Goal: Information Seeking & Learning: Learn about a topic

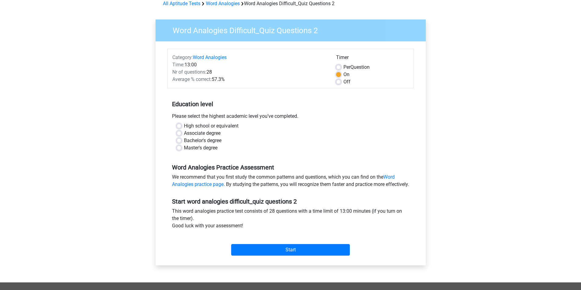
scroll to position [61, 0]
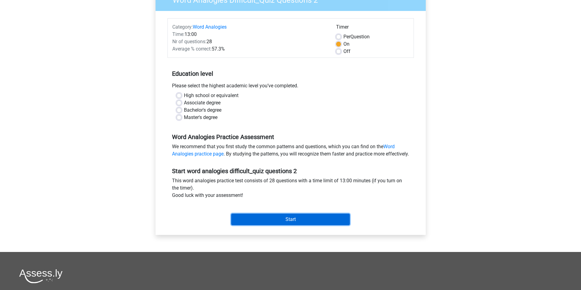
click at [306, 226] on input "Start" at bounding box center [290, 220] width 119 height 12
click at [198, 118] on label "Master's degree" at bounding box center [201, 117] width 34 height 7
click at [181, 118] on input "Master's degree" at bounding box center [178, 117] width 5 height 6
radio input "true"
click at [294, 226] on input "Start" at bounding box center [290, 220] width 119 height 12
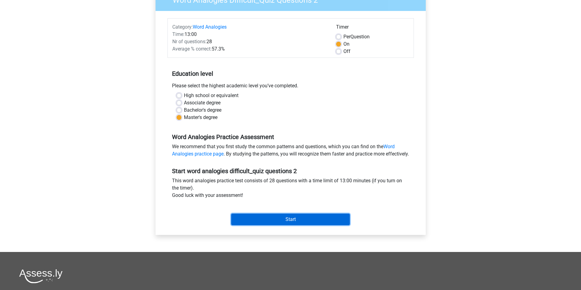
click at [287, 224] on input "Start" at bounding box center [290, 220] width 119 height 12
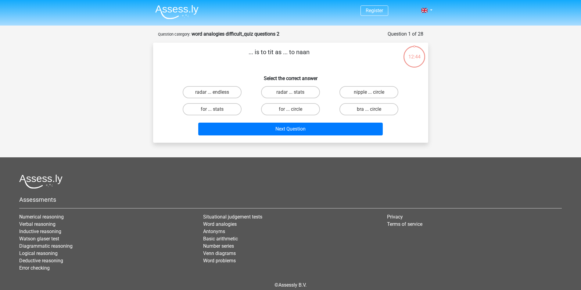
click at [371, 94] on input "nipple ... circle" at bounding box center [371, 94] width 4 height 4
radio input "true"
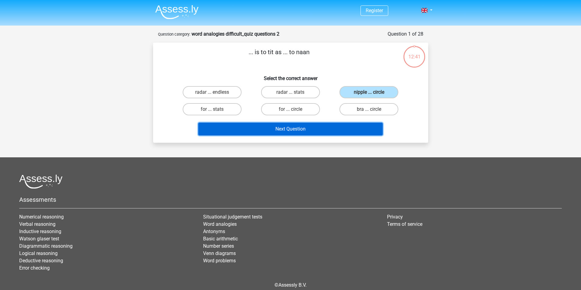
click at [333, 131] on button "Next Question" at bounding box center [290, 129] width 184 height 13
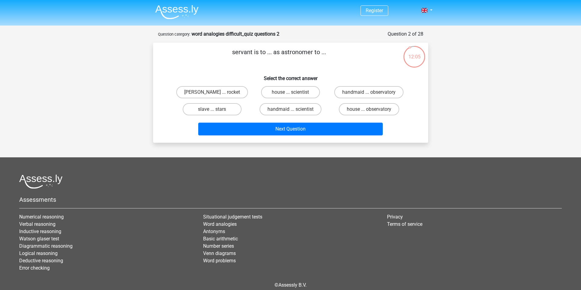
drag, startPoint x: 214, startPoint y: 93, endPoint x: 216, endPoint y: 85, distance: 8.4
click at [216, 87] on div "butler ... rocket" at bounding box center [211, 92] width 73 height 12
click at [214, 93] on input "butler ... rocket" at bounding box center [214, 94] width 4 height 4
radio input "true"
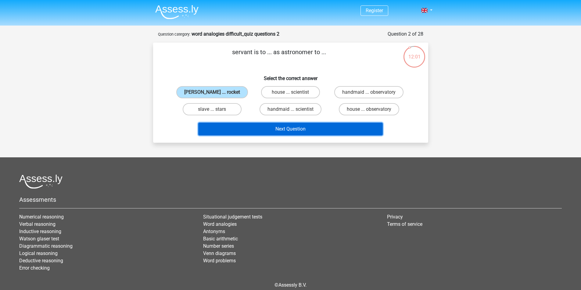
click at [263, 130] on button "Next Question" at bounding box center [290, 129] width 184 height 13
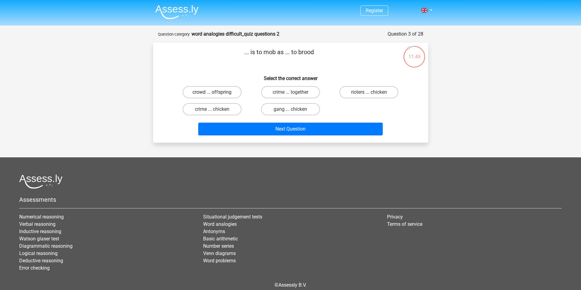
click at [217, 94] on label "crowd ... offspring" at bounding box center [212, 92] width 59 height 12
click at [216, 94] on input "crowd ... offspring" at bounding box center [214, 94] width 4 height 4
radio input "true"
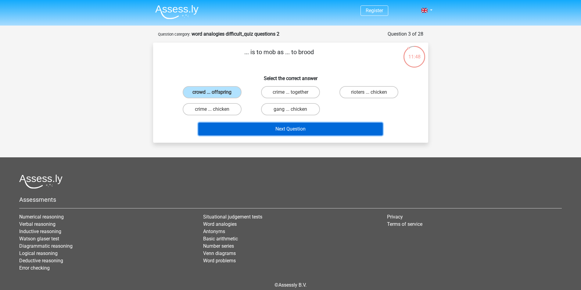
click at [245, 127] on button "Next Question" at bounding box center [290, 129] width 184 height 13
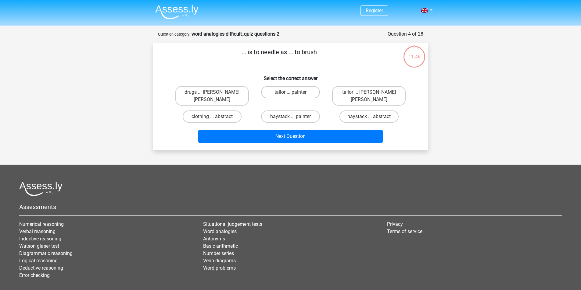
scroll to position [28, 0]
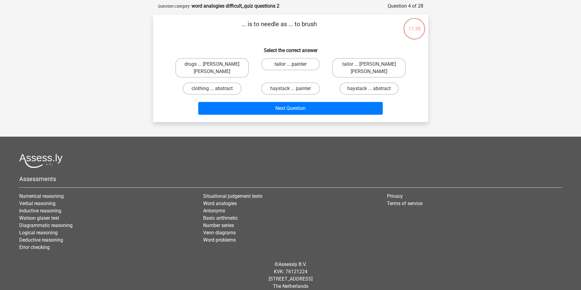
click at [283, 64] on label "tailor ... painter" at bounding box center [290, 64] width 59 height 12
click at [290, 64] on input "tailor ... painter" at bounding box center [292, 66] width 4 height 4
radio input "true"
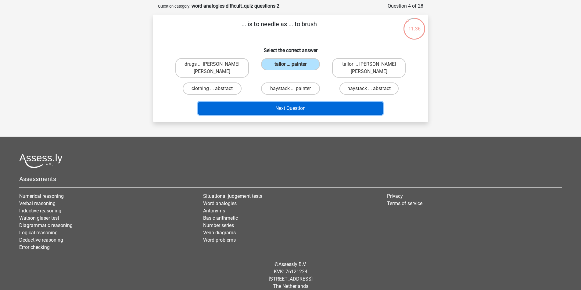
click at [278, 104] on button "Next Question" at bounding box center [290, 108] width 184 height 13
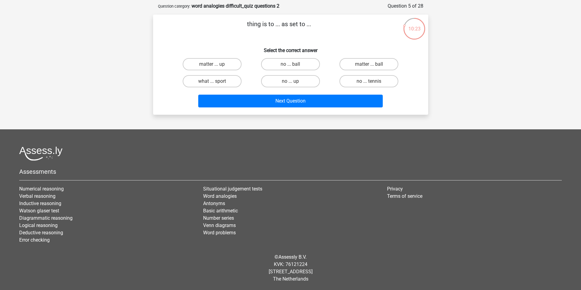
scroll to position [0, 0]
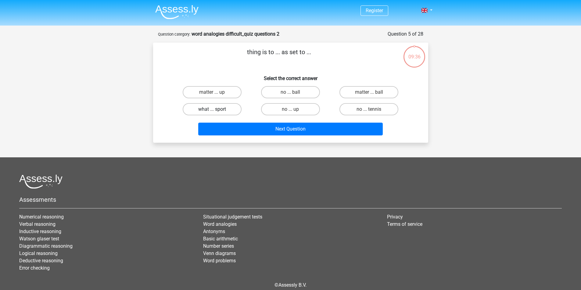
click at [218, 109] on label "what ... sport" at bounding box center [212, 109] width 59 height 12
click at [216, 109] on input "what ... sport" at bounding box center [214, 111] width 4 height 4
radio input "true"
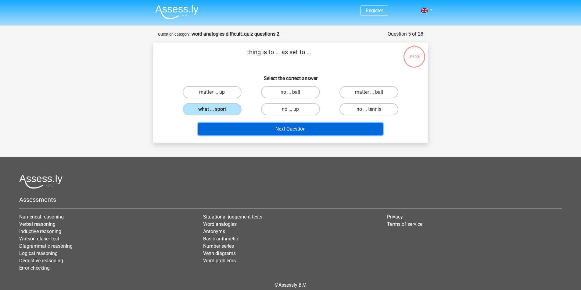
click at [249, 133] on button "Next Question" at bounding box center [290, 129] width 184 height 13
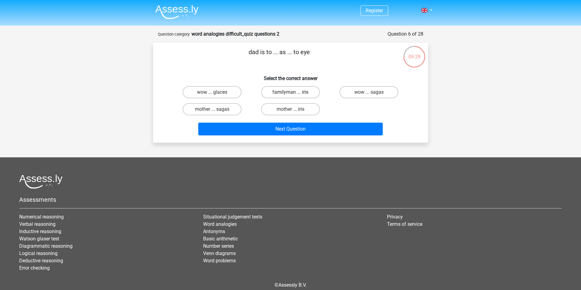
click at [304, 93] on label "familyman ... iris" at bounding box center [290, 92] width 59 height 12
click at [294, 93] on input "familyman ... iris" at bounding box center [292, 94] width 4 height 4
radio input "true"
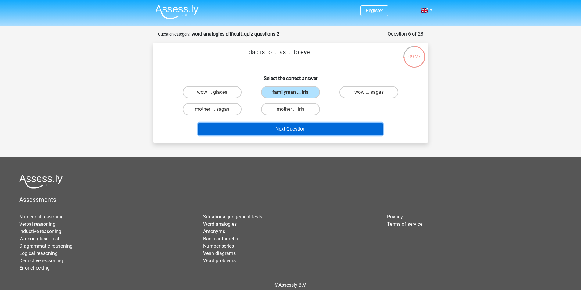
click at [311, 132] on button "Next Question" at bounding box center [290, 129] width 184 height 13
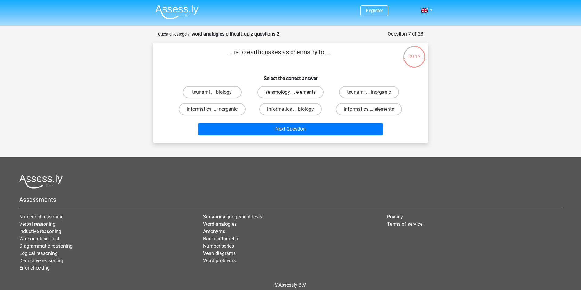
click at [296, 93] on label "seismology ... elements" at bounding box center [290, 92] width 66 height 12
click at [294, 93] on input "seismology ... elements" at bounding box center [292, 94] width 4 height 4
radio input "true"
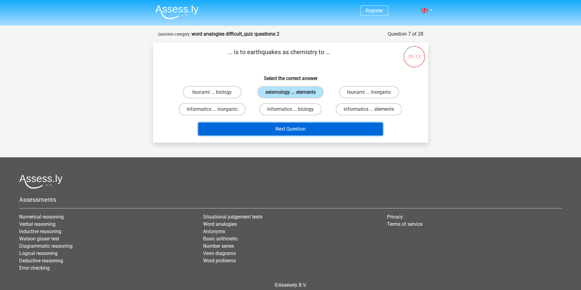
click at [295, 124] on button "Next Question" at bounding box center [290, 129] width 184 height 13
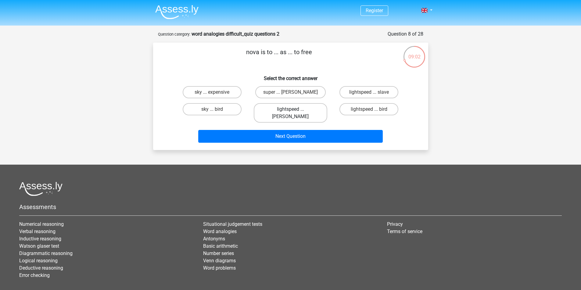
click at [309, 111] on label "lightspeed ... lance" at bounding box center [290, 113] width 73 height 20
click at [294, 111] on input "lightspeed ... lance" at bounding box center [292, 111] width 4 height 4
radio input "true"
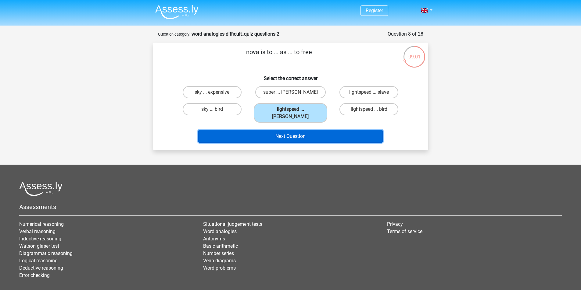
click at [311, 130] on button "Next Question" at bounding box center [290, 136] width 184 height 13
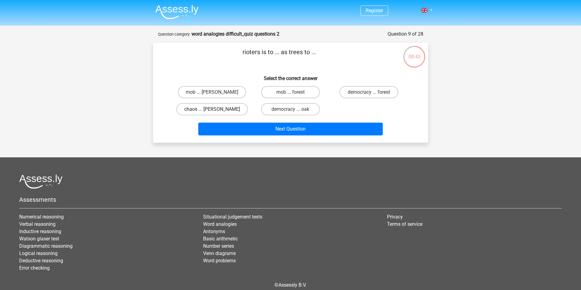
click at [205, 108] on label "chaos ... tarzan" at bounding box center [212, 109] width 72 height 12
click at [212, 109] on input "chaos ... tarzan" at bounding box center [214, 111] width 4 height 4
radio input "true"
click at [372, 92] on label "democracy ... forest" at bounding box center [368, 92] width 59 height 12
click at [372, 92] on input "democracy ... forest" at bounding box center [371, 94] width 4 height 4
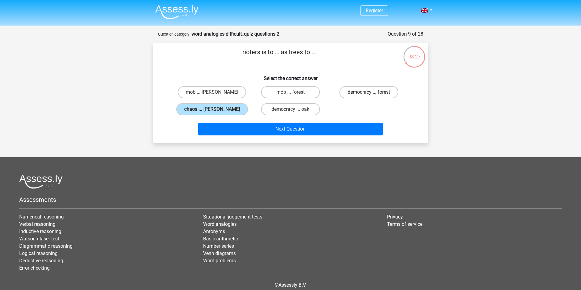
radio input "true"
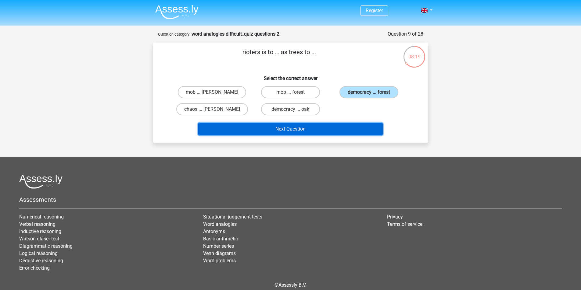
click at [294, 130] on button "Next Question" at bounding box center [290, 129] width 184 height 13
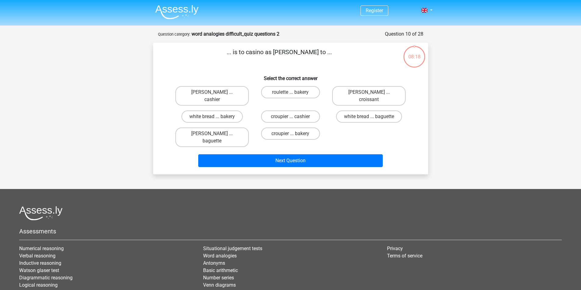
scroll to position [30, 0]
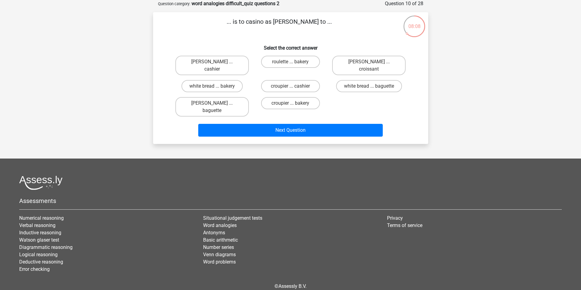
click at [292, 103] on input "croupier ... bakery" at bounding box center [292, 105] width 4 height 4
radio input "true"
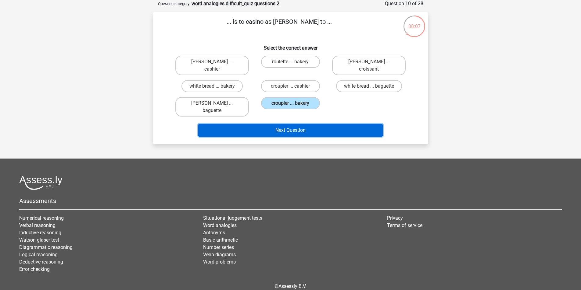
click at [309, 124] on button "Next Question" at bounding box center [290, 130] width 184 height 13
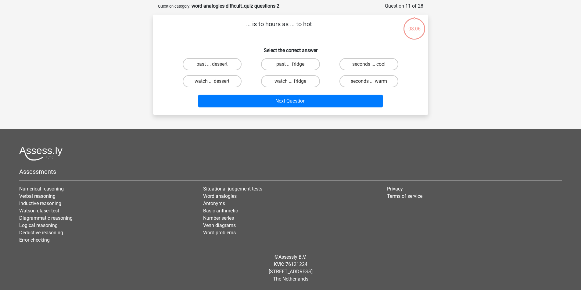
scroll to position [28, 0]
click at [288, 82] on label "watch ... fridge" at bounding box center [290, 81] width 59 height 12
click at [290, 82] on input "watch ... fridge" at bounding box center [292, 83] width 4 height 4
radio input "true"
click at [369, 62] on label "seconds ... cool" at bounding box center [368, 64] width 59 height 12
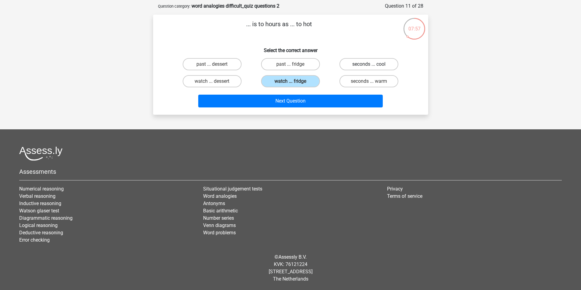
click at [369, 64] on input "seconds ... cool" at bounding box center [371, 66] width 4 height 4
radio input "true"
click at [284, 67] on label "past ... fridge" at bounding box center [290, 64] width 59 height 12
click at [290, 67] on input "past ... fridge" at bounding box center [292, 66] width 4 height 4
radio input "true"
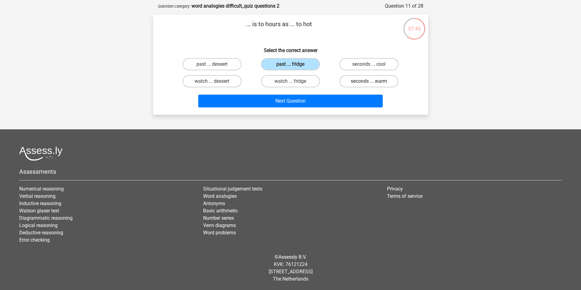
click at [380, 81] on label "seconds ... warm" at bounding box center [368, 81] width 59 height 12
click at [373, 81] on input "seconds ... warm" at bounding box center [371, 83] width 4 height 4
radio input "true"
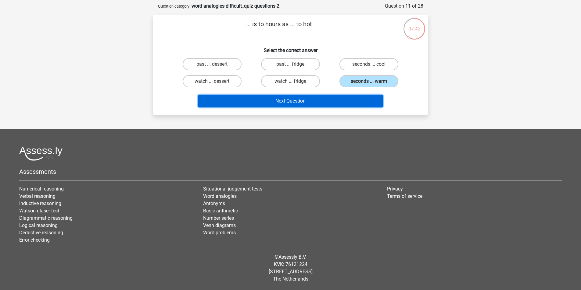
click at [340, 97] on button "Next Question" at bounding box center [290, 101] width 184 height 13
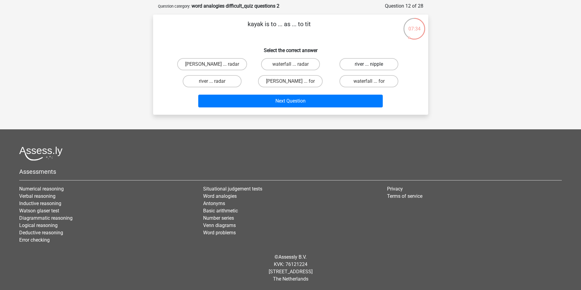
click at [380, 63] on label "river ... nipple" at bounding box center [368, 64] width 59 height 12
click at [373, 64] on input "river ... nipple" at bounding box center [371, 66] width 4 height 4
radio input "true"
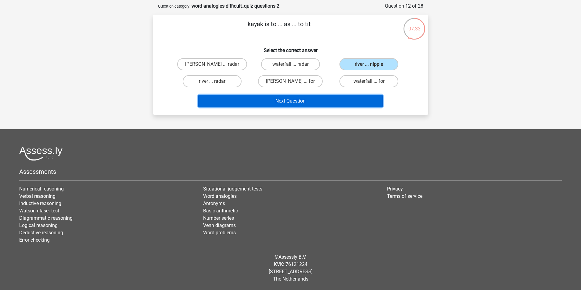
click at [347, 99] on button "Next Question" at bounding box center [290, 101] width 184 height 13
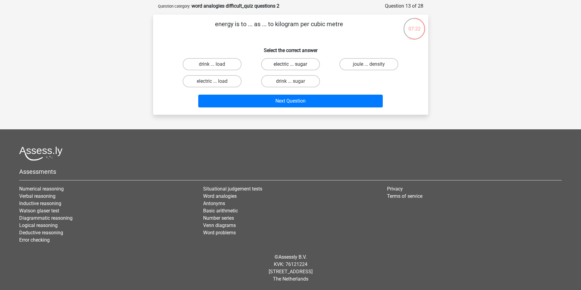
click at [304, 64] on label "electric ... sugar" at bounding box center [290, 64] width 59 height 12
click at [294, 64] on input "electric ... sugar" at bounding box center [292, 66] width 4 height 4
radio input "true"
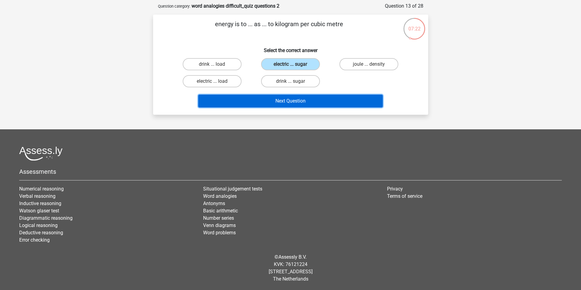
click at [310, 102] on button "Next Question" at bounding box center [290, 101] width 184 height 13
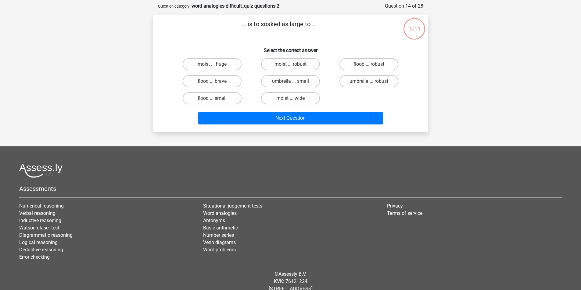
scroll to position [30, 0]
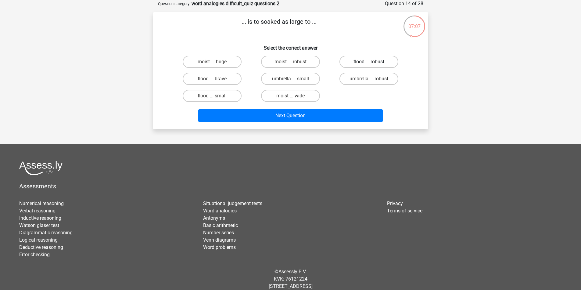
click at [373, 65] on label "flood ... robust" at bounding box center [368, 62] width 59 height 12
click at [373, 65] on input "flood ... robust" at bounding box center [371, 64] width 4 height 4
radio input "true"
click at [229, 76] on label "flood ... brave" at bounding box center [212, 79] width 59 height 12
click at [216, 79] on input "flood ... brave" at bounding box center [214, 81] width 4 height 4
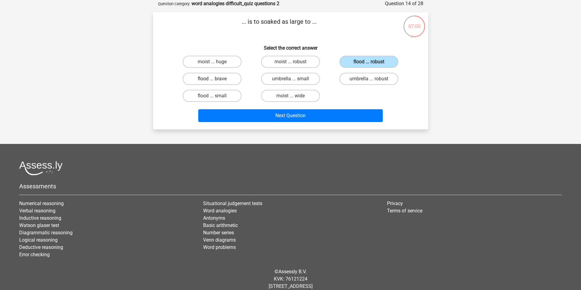
radio input "true"
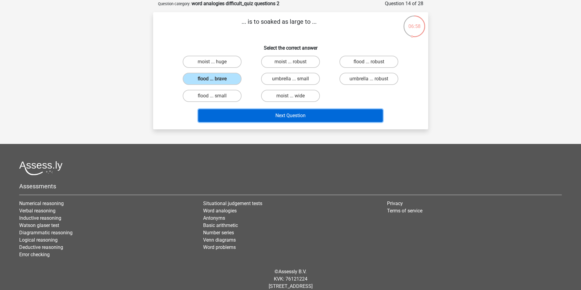
click at [263, 118] on button "Next Question" at bounding box center [290, 115] width 184 height 13
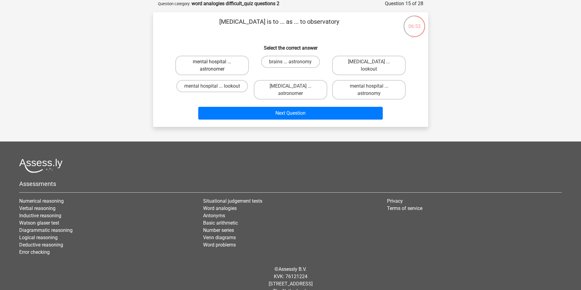
click at [238, 63] on label "mental hospital ... astronomer" at bounding box center [211, 66] width 73 height 20
click at [216, 63] on input "mental hospital ... astronomer" at bounding box center [214, 64] width 4 height 4
radio input "true"
click at [385, 56] on label "neurologist ... lookout" at bounding box center [368, 66] width 73 height 20
click at [373, 62] on input "neurologist ... lookout" at bounding box center [371, 64] width 4 height 4
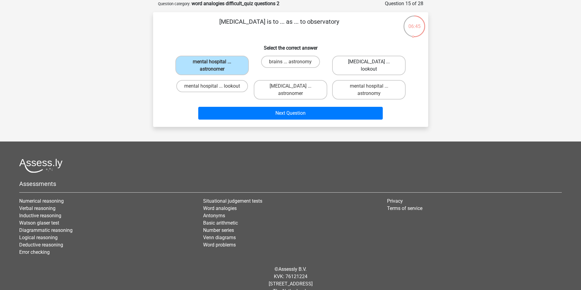
radio input "true"
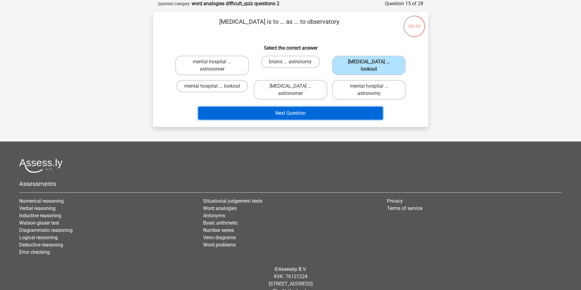
click at [347, 115] on button "Next Question" at bounding box center [290, 113] width 184 height 13
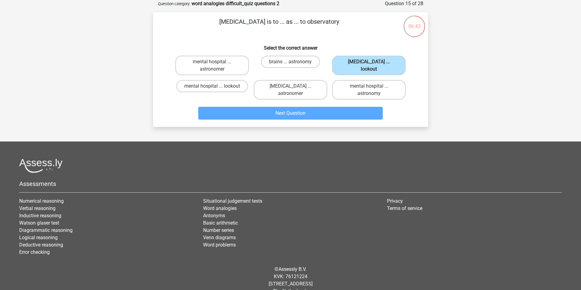
scroll to position [28, 0]
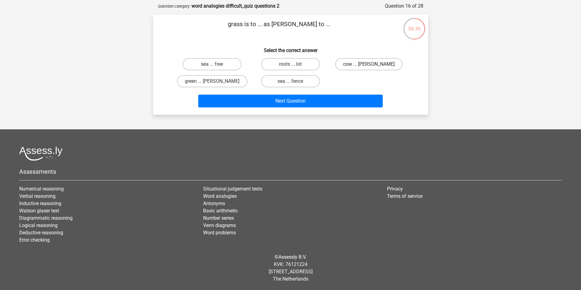
click at [376, 66] on label "cow ... Armstrong" at bounding box center [368, 64] width 67 height 12
click at [373, 66] on input "cow ... Armstrong" at bounding box center [371, 66] width 4 height 4
radio input "true"
click at [284, 80] on label "sea ... fence" at bounding box center [290, 81] width 59 height 12
click at [290, 81] on input "sea ... fence" at bounding box center [292, 83] width 4 height 4
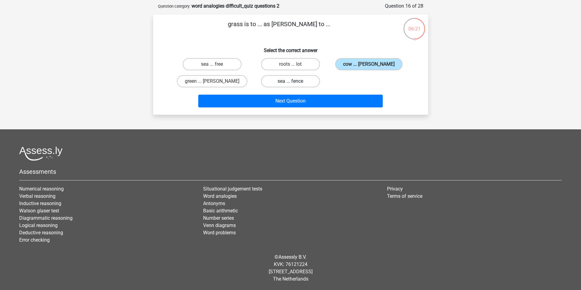
radio input "true"
click at [284, 64] on label "roots ... lot" at bounding box center [290, 64] width 59 height 12
click at [290, 64] on input "roots ... lot" at bounding box center [292, 66] width 4 height 4
radio input "true"
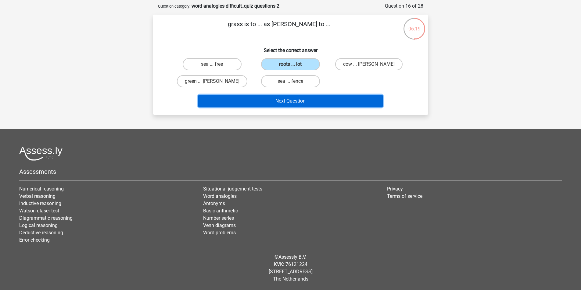
click at [280, 97] on button "Next Question" at bounding box center [290, 101] width 184 height 13
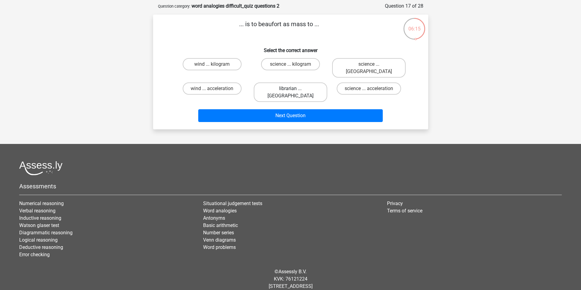
click at [306, 83] on label "librarian ... newton" at bounding box center [290, 93] width 73 height 20
click at [294, 89] on input "librarian ... newton" at bounding box center [292, 91] width 4 height 4
radio input "true"
click at [366, 83] on label "science ... acceleration" at bounding box center [369, 89] width 64 height 12
click at [369, 89] on input "science ... acceleration" at bounding box center [371, 91] width 4 height 4
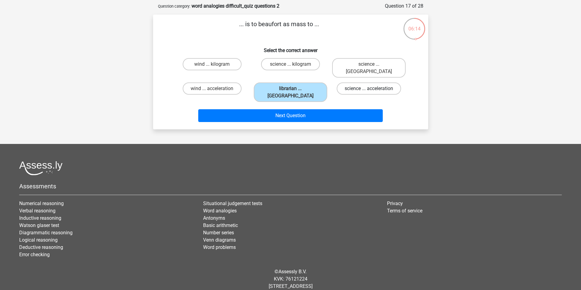
radio input "true"
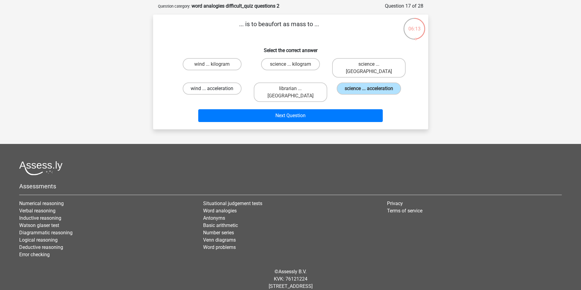
click at [212, 83] on label "wind ... acceleration" at bounding box center [212, 89] width 59 height 12
click at [212, 89] on input "wind ... acceleration" at bounding box center [214, 91] width 4 height 4
radio input "true"
click at [269, 60] on label "science ... kilogram" at bounding box center [290, 64] width 59 height 12
click at [290, 64] on input "science ... kilogram" at bounding box center [292, 66] width 4 height 4
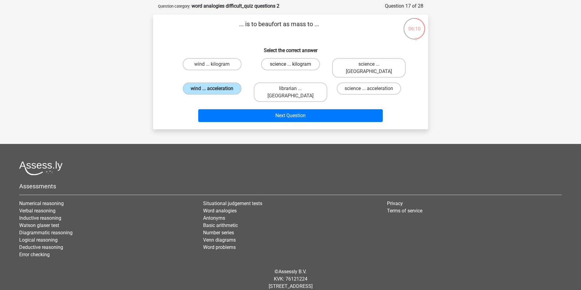
radio input "true"
click at [305, 84] on label "librarian ... newton" at bounding box center [290, 93] width 73 height 20
click at [294, 89] on input "librarian ... newton" at bounding box center [292, 91] width 4 height 4
radio input "true"
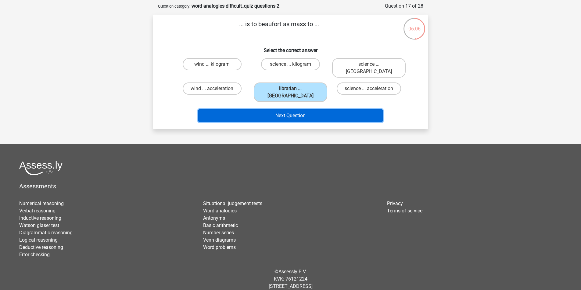
click at [307, 109] on button "Next Question" at bounding box center [290, 115] width 184 height 13
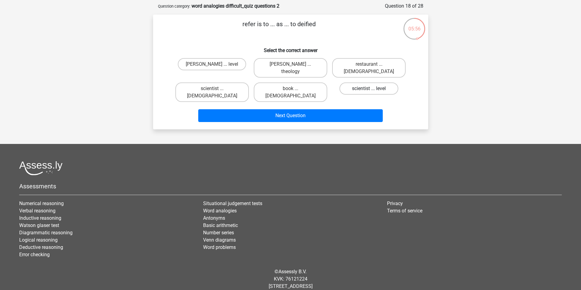
click at [375, 83] on label "scientist ... level" at bounding box center [368, 89] width 59 height 12
click at [373, 89] on input "scientist ... level" at bounding box center [371, 91] width 4 height 4
radio input "true"
click at [295, 66] on label "tenet ... theology" at bounding box center [290, 68] width 73 height 20
click at [294, 66] on input "tenet ... theology" at bounding box center [292, 66] width 4 height 4
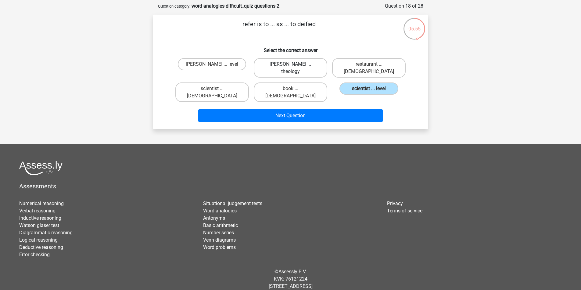
radio input "true"
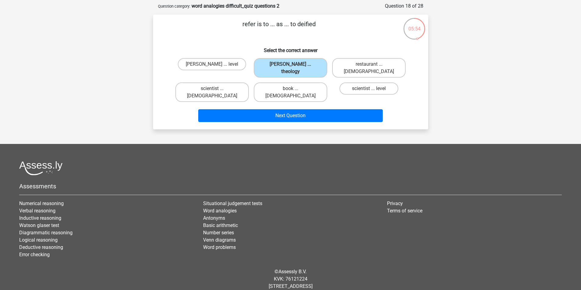
click at [295, 105] on div "Next Question" at bounding box center [290, 115] width 255 height 20
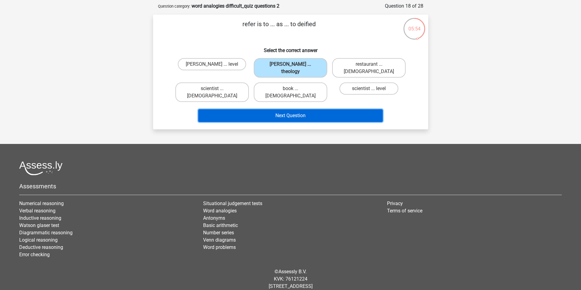
click at [295, 109] on button "Next Question" at bounding box center [290, 115] width 184 height 13
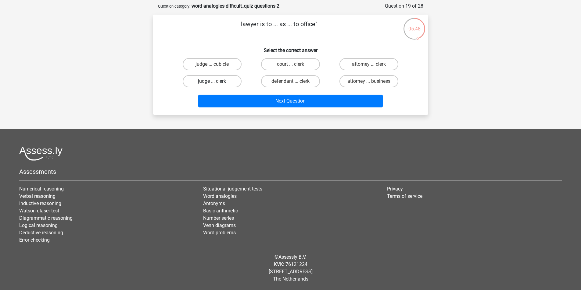
click at [227, 82] on label "judge ... clerk" at bounding box center [212, 81] width 59 height 12
click at [216, 82] on input "judge ... clerk" at bounding box center [214, 83] width 4 height 4
radio input "true"
click at [285, 91] on div "Next Question" at bounding box center [290, 100] width 255 height 20
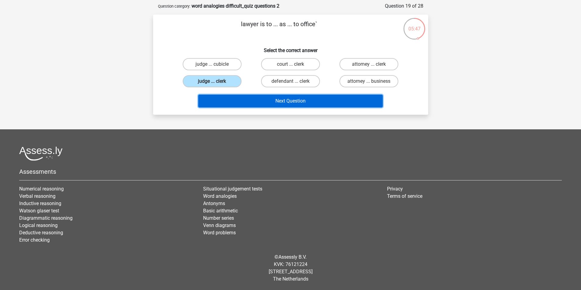
drag, startPoint x: 285, startPoint y: 98, endPoint x: 281, endPoint y: 101, distance: 5.0
click at [282, 100] on button "Next Question" at bounding box center [290, 101] width 184 height 13
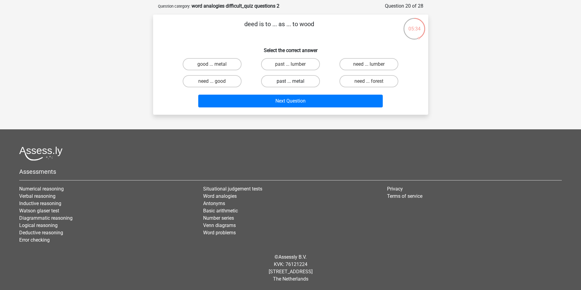
click at [290, 79] on label "past ... metal" at bounding box center [290, 81] width 59 height 12
click at [290, 81] on input "past ... metal" at bounding box center [292, 83] width 4 height 4
radio input "true"
click at [290, 94] on div "Next Question" at bounding box center [290, 100] width 255 height 20
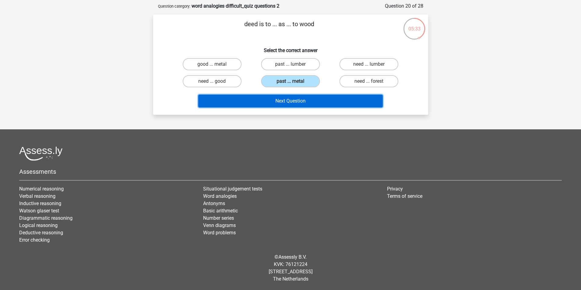
click at [289, 98] on button "Next Question" at bounding box center [290, 101] width 184 height 13
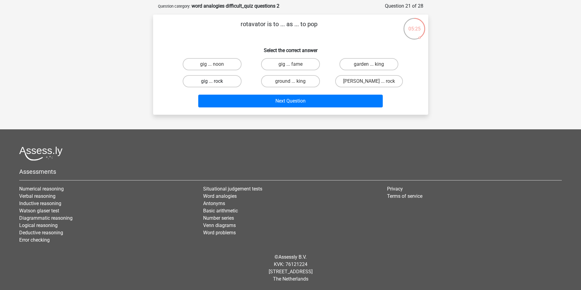
scroll to position [0, 0]
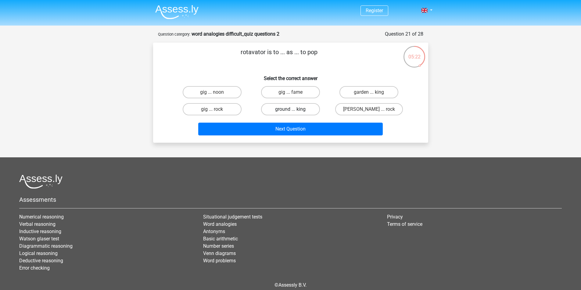
click at [279, 110] on label "ground ... king" at bounding box center [290, 109] width 59 height 12
click at [290, 110] on input "ground ... king" at bounding box center [292, 111] width 4 height 4
radio input "true"
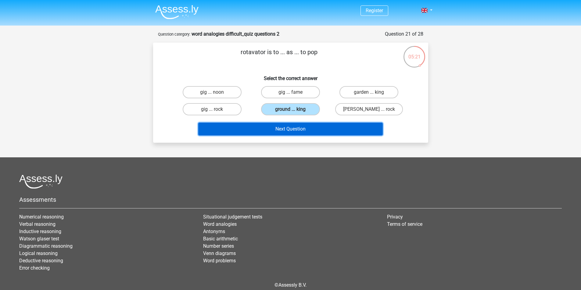
click at [274, 127] on button "Next Question" at bounding box center [290, 129] width 184 height 13
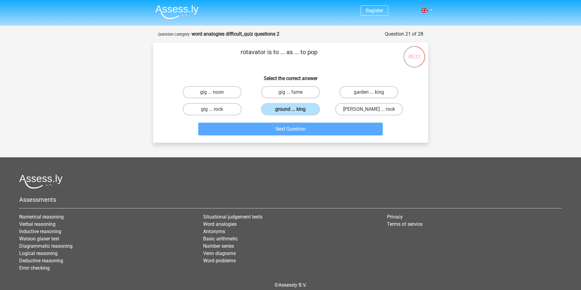
scroll to position [28, 0]
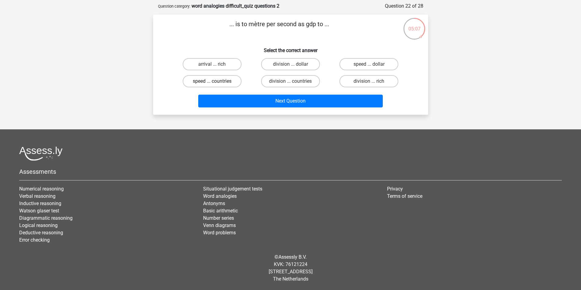
click at [205, 82] on label "speed ... countries" at bounding box center [212, 81] width 59 height 12
click at [212, 82] on input "speed ... countries" at bounding box center [214, 83] width 4 height 4
radio input "true"
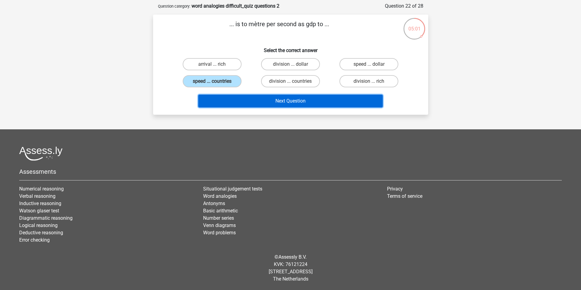
click at [249, 99] on button "Next Question" at bounding box center [290, 101] width 184 height 13
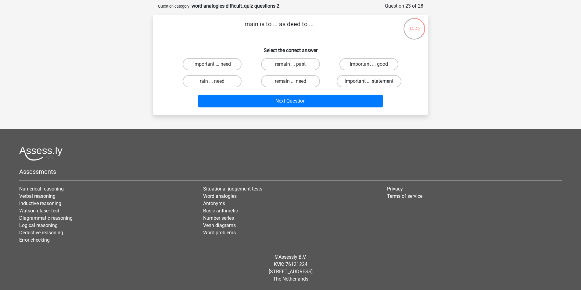
click at [380, 79] on label "important ... statement" at bounding box center [369, 81] width 65 height 12
click at [373, 81] on input "important ... statement" at bounding box center [371, 83] width 4 height 4
radio input "true"
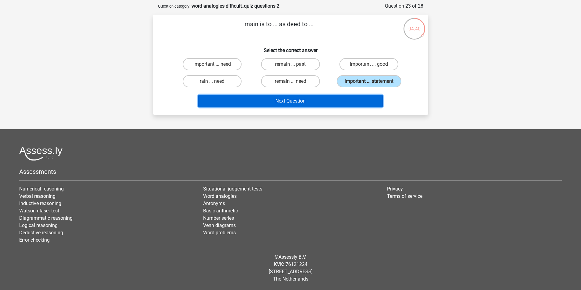
click at [333, 98] on button "Next Question" at bounding box center [290, 101] width 184 height 13
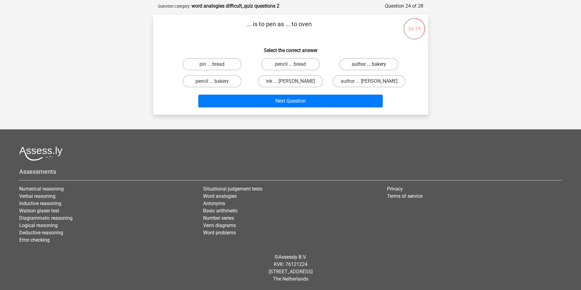
click at [391, 65] on label "author ... bakery" at bounding box center [368, 64] width 59 height 12
click at [373, 65] on input "author ... bakery" at bounding box center [371, 66] width 4 height 4
radio input "true"
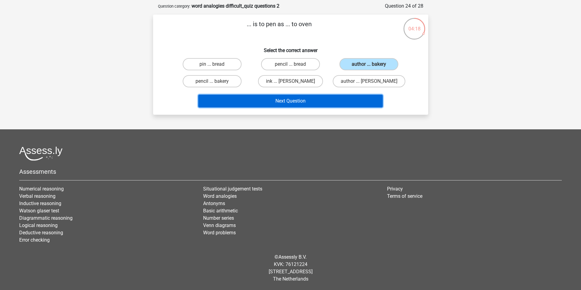
click at [341, 101] on button "Next Question" at bounding box center [290, 101] width 184 height 13
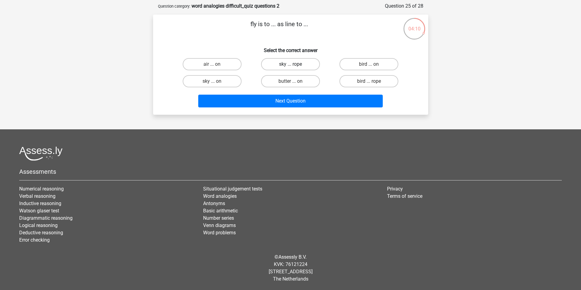
click at [296, 67] on label "sky ... rope" at bounding box center [290, 64] width 59 height 12
click at [294, 67] on input "sky ... rope" at bounding box center [292, 66] width 4 height 4
radio input "true"
click at [304, 94] on div "Next Question" at bounding box center [290, 100] width 255 height 20
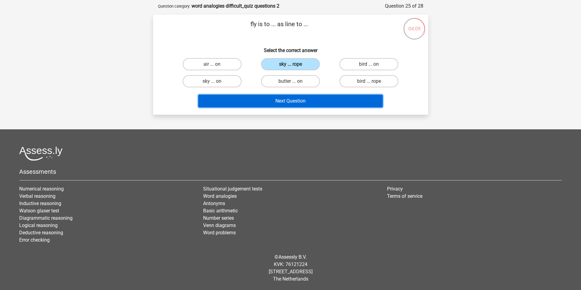
click at [307, 98] on button "Next Question" at bounding box center [290, 101] width 184 height 13
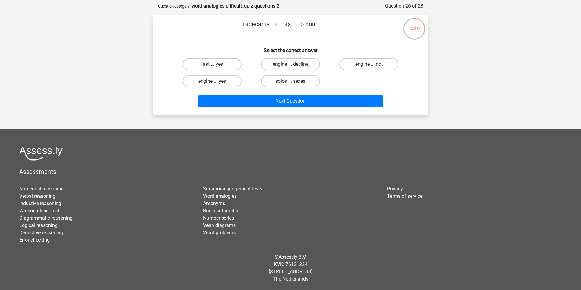
click at [363, 66] on label "engine ... not" at bounding box center [368, 64] width 59 height 12
click at [369, 66] on input "engine ... not" at bounding box center [371, 66] width 4 height 4
radio input "true"
click at [289, 67] on label "engine ... decline" at bounding box center [290, 64] width 59 height 12
click at [290, 67] on input "engine ... decline" at bounding box center [292, 66] width 4 height 4
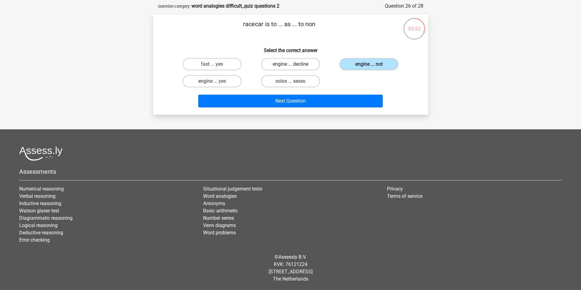
radio input "true"
click at [356, 66] on label "engine ... not" at bounding box center [368, 64] width 59 height 12
click at [369, 66] on input "engine ... not" at bounding box center [371, 66] width 4 height 4
radio input "true"
click at [258, 110] on div "Next Question" at bounding box center [290, 102] width 235 height 15
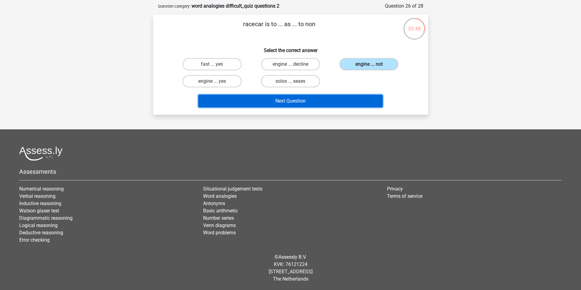
click at [258, 106] on button "Next Question" at bounding box center [290, 101] width 184 height 13
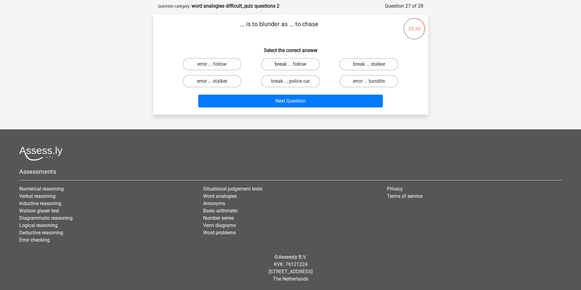
click at [295, 66] on label "break ... follow" at bounding box center [290, 64] width 59 height 12
click at [294, 66] on input "break ... follow" at bounding box center [292, 66] width 4 height 4
radio input "true"
click at [362, 84] on label "error ... bandits" at bounding box center [368, 81] width 59 height 12
click at [369, 84] on input "error ... bandits" at bounding box center [371, 83] width 4 height 4
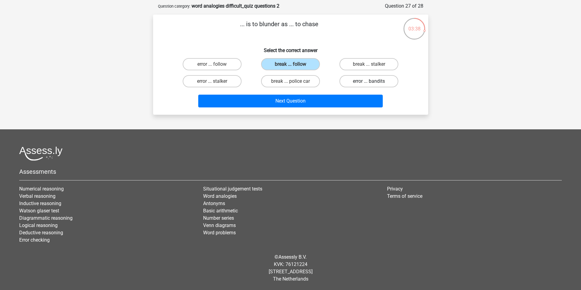
radio input "true"
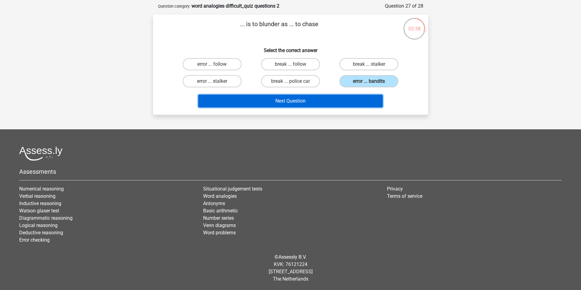
click at [335, 98] on button "Next Question" at bounding box center [290, 101] width 184 height 13
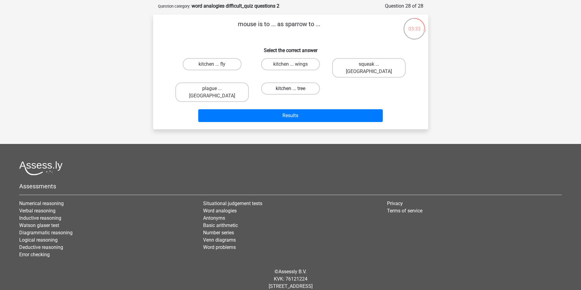
click at [283, 83] on label "kitchen ... tree" at bounding box center [290, 89] width 59 height 12
click at [290, 89] on input "kitchen ... tree" at bounding box center [292, 91] width 4 height 4
radio input "true"
click at [368, 66] on label "squeak ... chirp" at bounding box center [368, 68] width 73 height 20
click at [369, 66] on input "squeak ... chirp" at bounding box center [371, 66] width 4 height 4
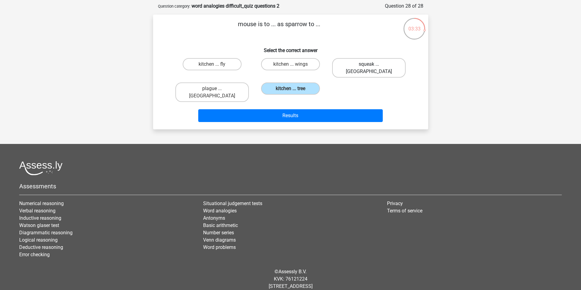
radio input "true"
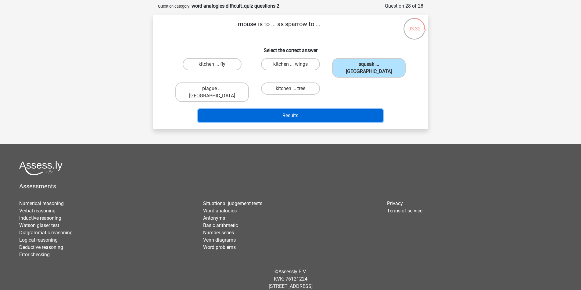
click at [329, 109] on button "Results" at bounding box center [290, 115] width 184 height 13
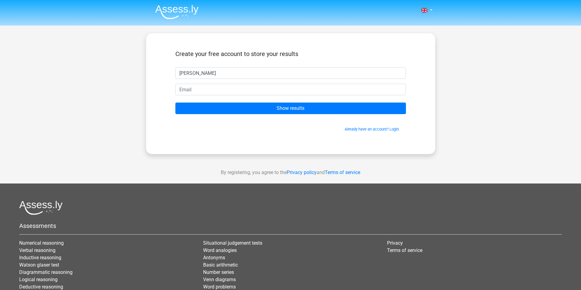
type input "[PERSON_NAME]"
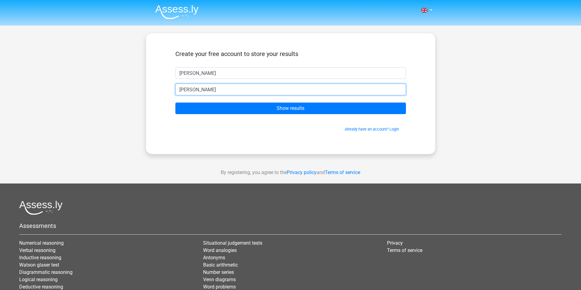
type input "[EMAIL_ADDRESS][DOMAIN_NAME]"
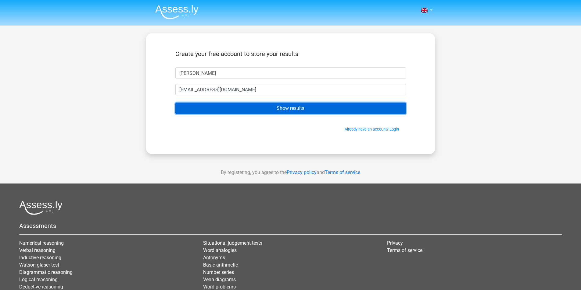
click at [309, 110] on input "Show results" at bounding box center [290, 109] width 230 height 12
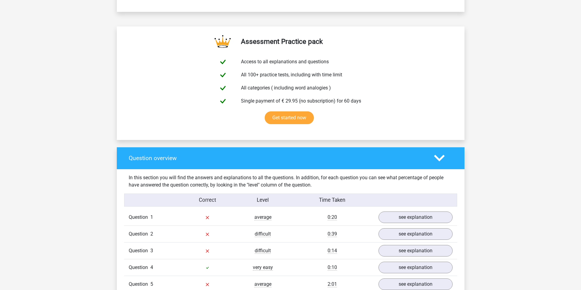
scroll to position [335, 0]
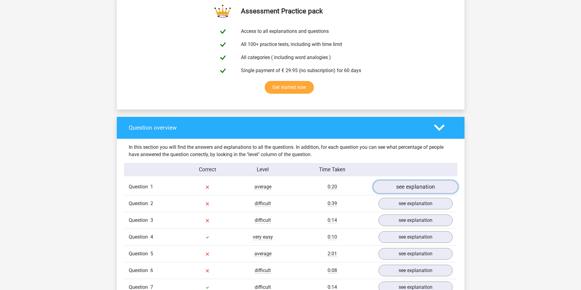
click at [438, 192] on link "see explanation" at bounding box center [414, 186] width 85 height 13
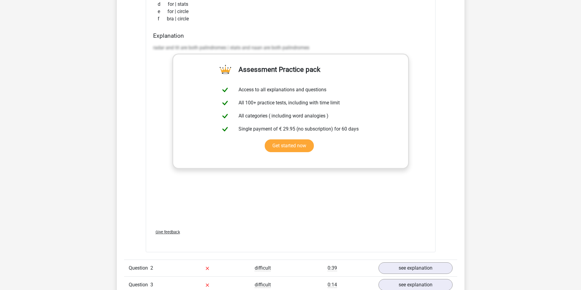
scroll to position [488, 0]
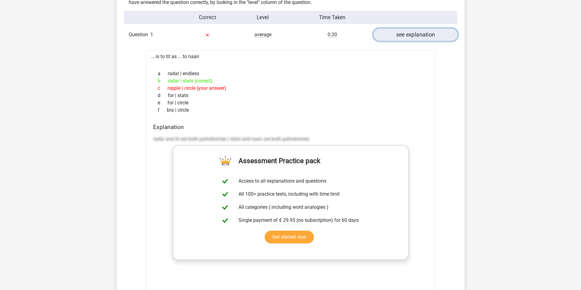
click at [412, 36] on link "see explanation" at bounding box center [414, 34] width 85 height 13
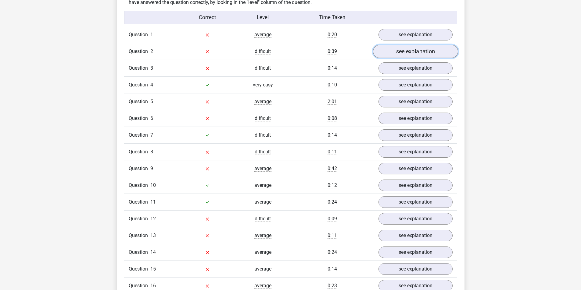
click at [415, 53] on link "see explanation" at bounding box center [414, 51] width 85 height 13
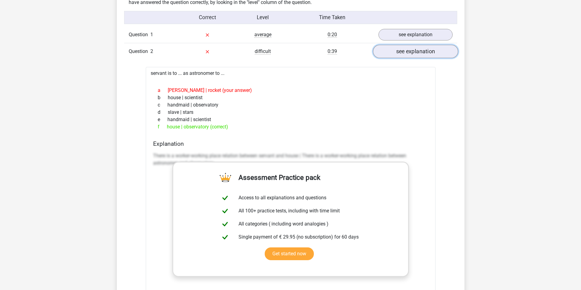
click at [425, 52] on link "see explanation" at bounding box center [414, 51] width 85 height 13
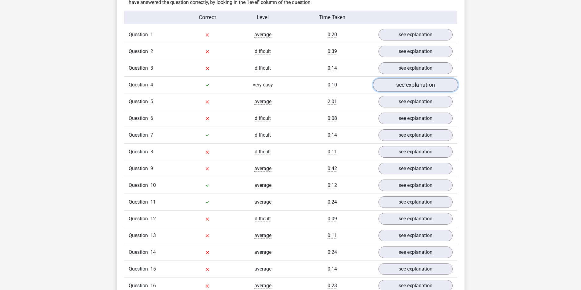
click at [409, 84] on link "see explanation" at bounding box center [414, 84] width 85 height 13
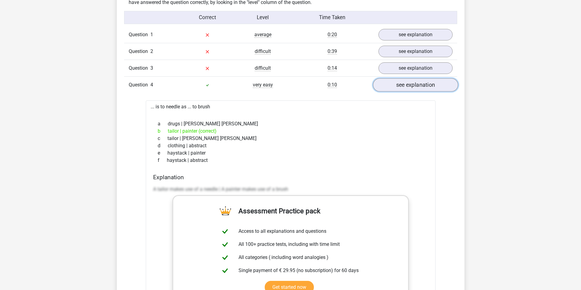
click at [409, 84] on link "see explanation" at bounding box center [414, 84] width 85 height 13
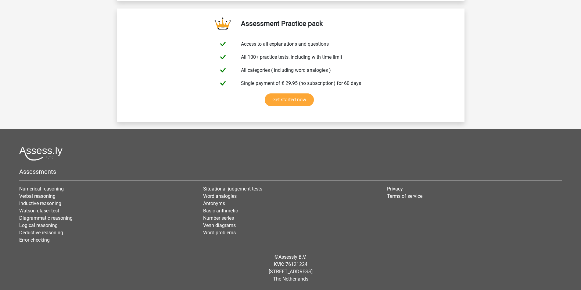
scroll to position [1238, 0]
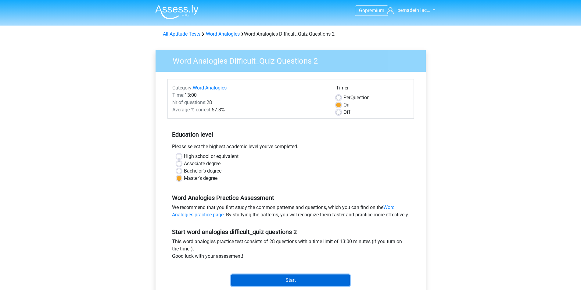
click at [276, 285] on input "Start" at bounding box center [290, 281] width 119 height 12
